Goal: Transaction & Acquisition: Purchase product/service

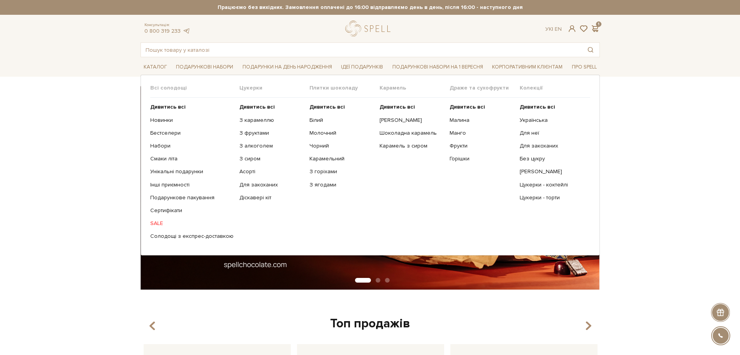
click at [156, 223] on link "SALE" at bounding box center [191, 223] width 83 height 7
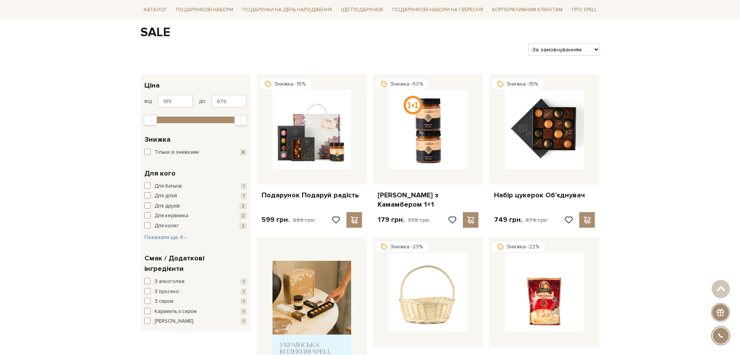
scroll to position [97, 0]
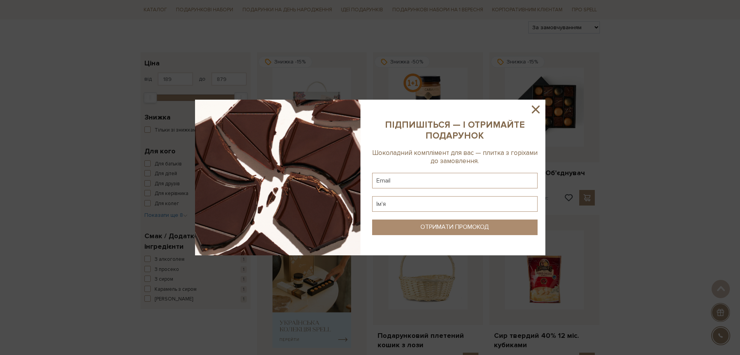
click at [536, 107] on icon at bounding box center [535, 109] width 13 height 13
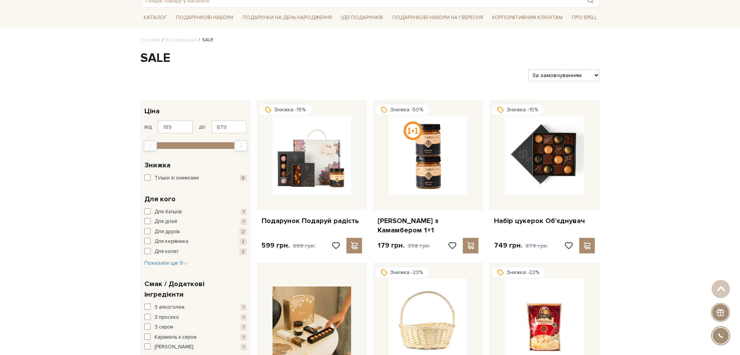
scroll to position [49, 0]
